Goal: Task Accomplishment & Management: Use online tool/utility

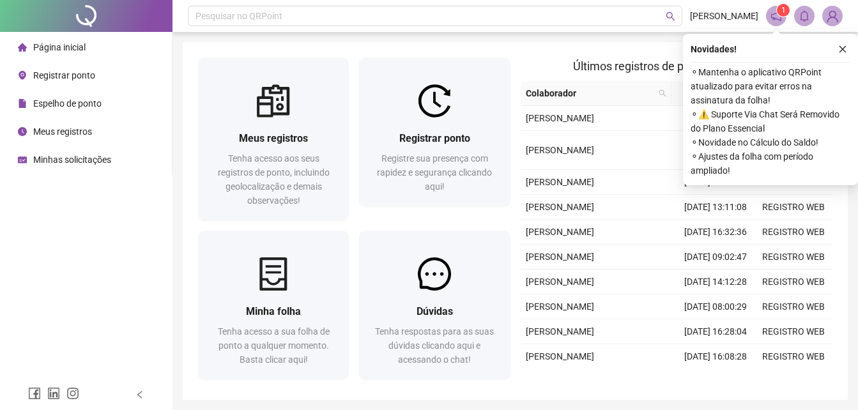
click at [845, 50] on icon "close" at bounding box center [842, 49] width 9 height 9
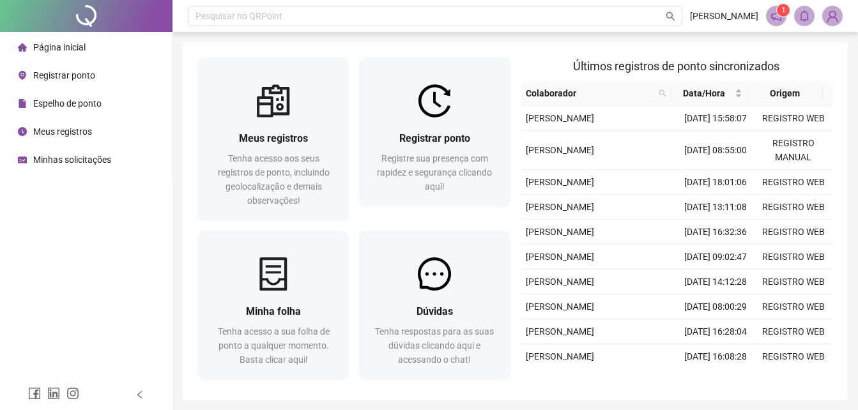
click at [70, 82] on div "Registrar ponto" at bounding box center [56, 76] width 77 height 26
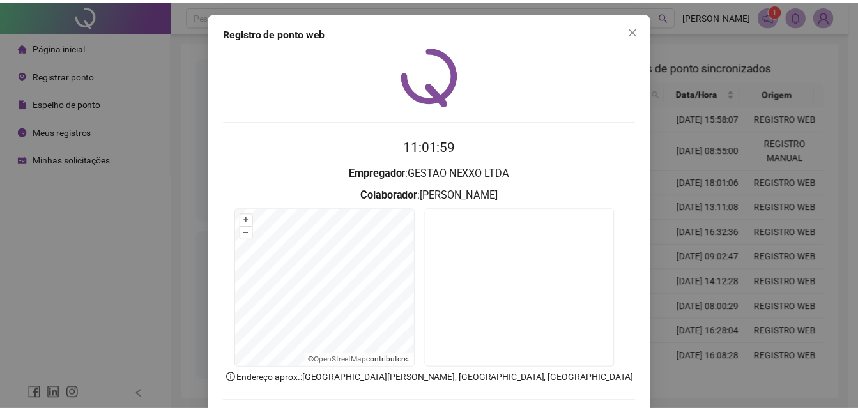
scroll to position [61, 0]
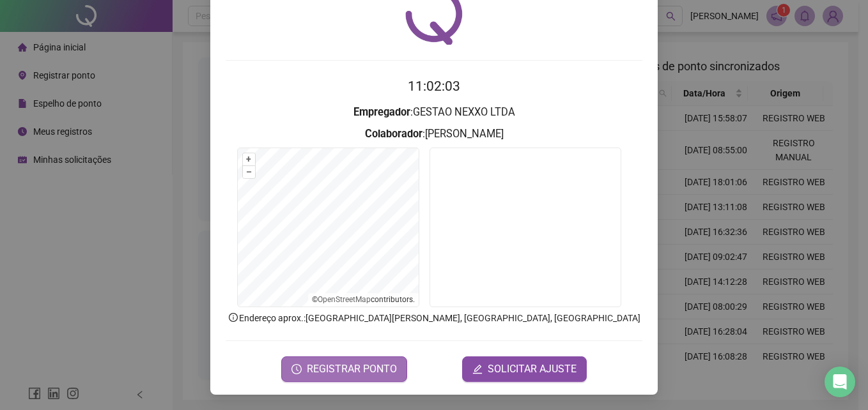
click at [367, 374] on span "REGISTRAR PONTO" at bounding box center [352, 369] width 90 height 15
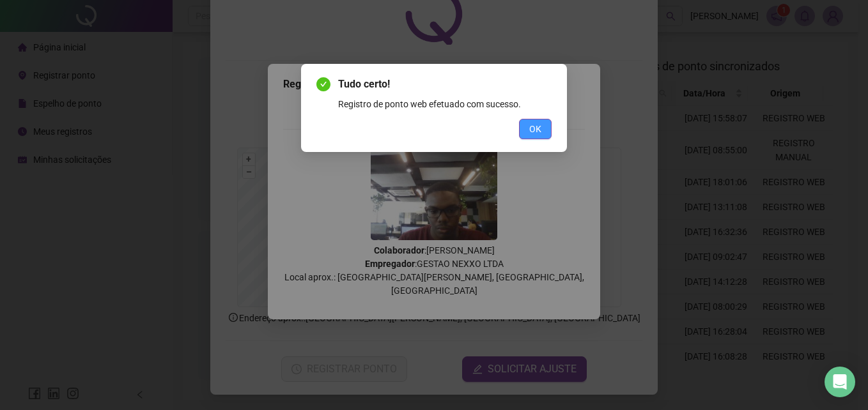
click at [542, 138] on button "OK" at bounding box center [535, 129] width 33 height 20
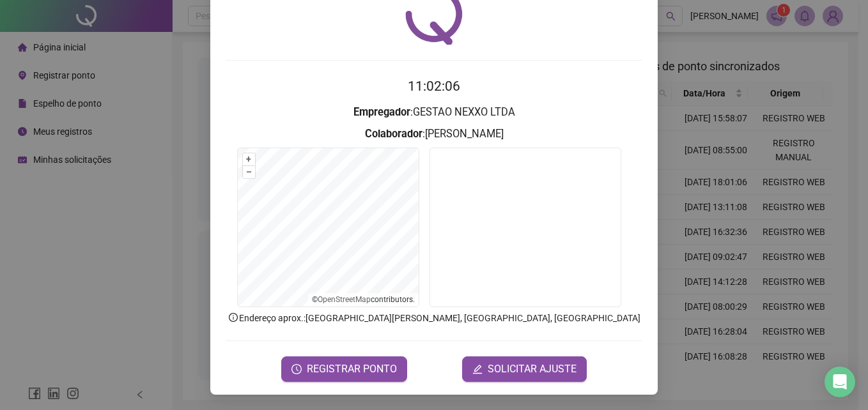
click at [726, 209] on div "Registro de ponto web 11:02:06 Empregador : GESTAO NEXXO LTDA Colaborador : [PE…" at bounding box center [434, 205] width 868 height 410
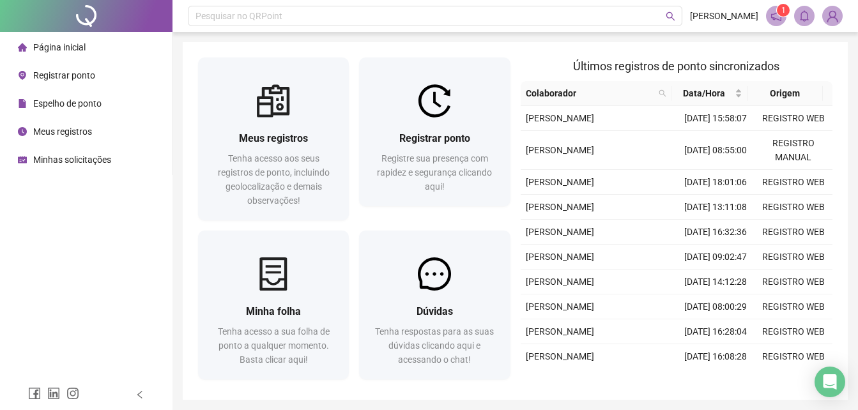
click at [100, 275] on div "Página inicial Registrar ponto Espelho de ponto Meus registros Minhas solicitaç…" at bounding box center [86, 189] width 172 height 379
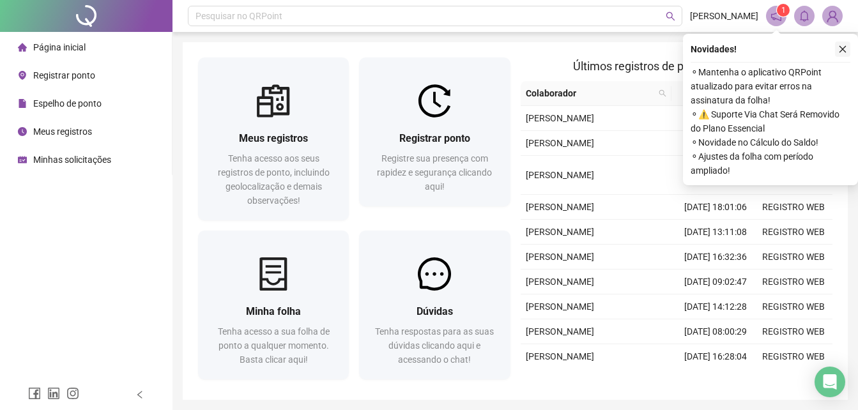
click at [843, 43] on button "button" at bounding box center [842, 49] width 15 height 15
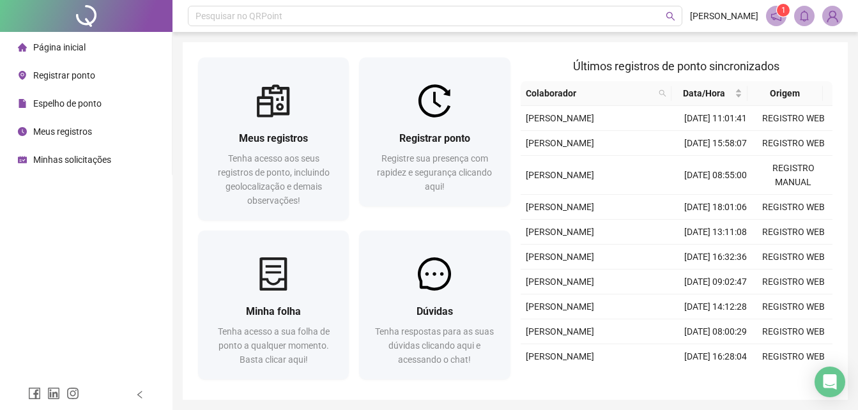
click at [0, 318] on html "Página inicial Registrar ponto Espelho de ponto Meus registros Minhas solicitaç…" at bounding box center [429, 205] width 858 height 410
